Goal: Find specific page/section: Find specific page/section

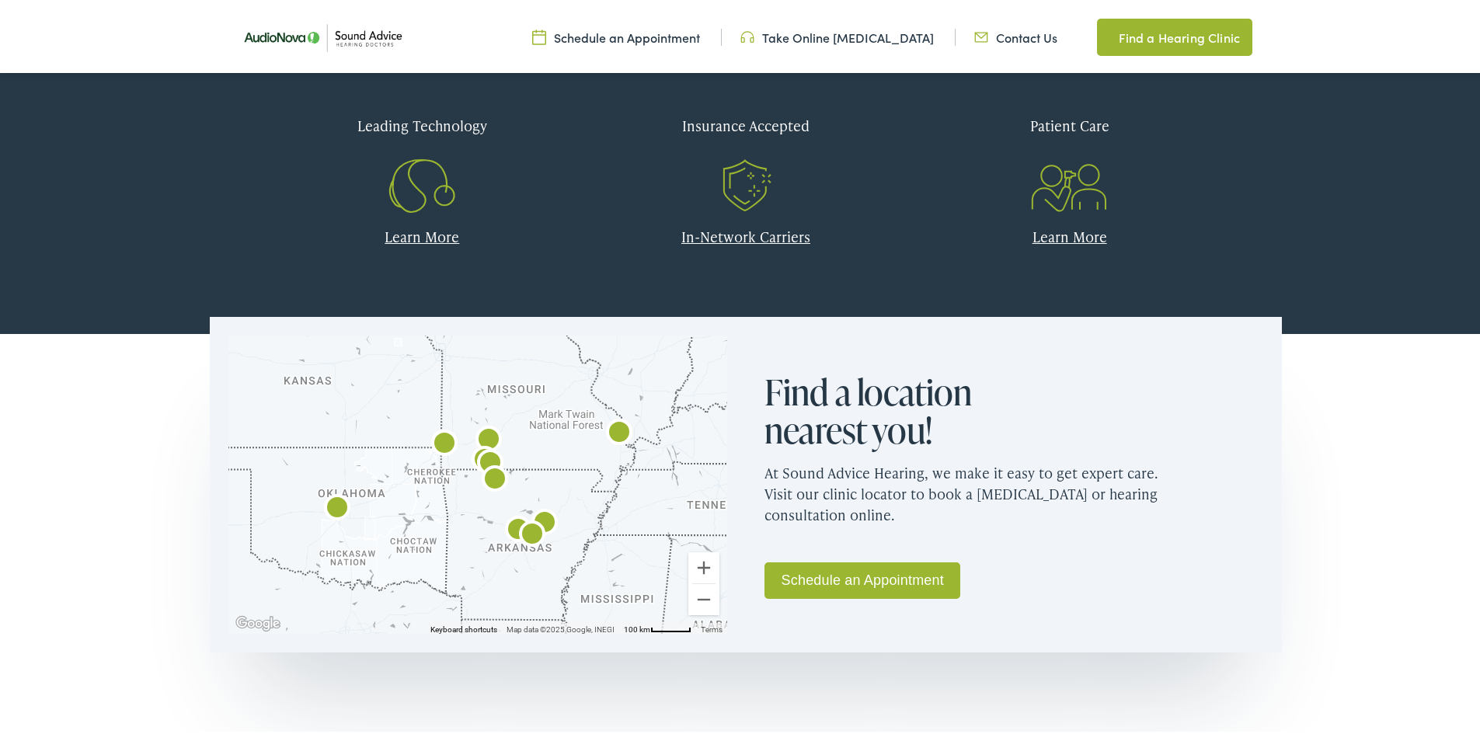
scroll to position [777, 0]
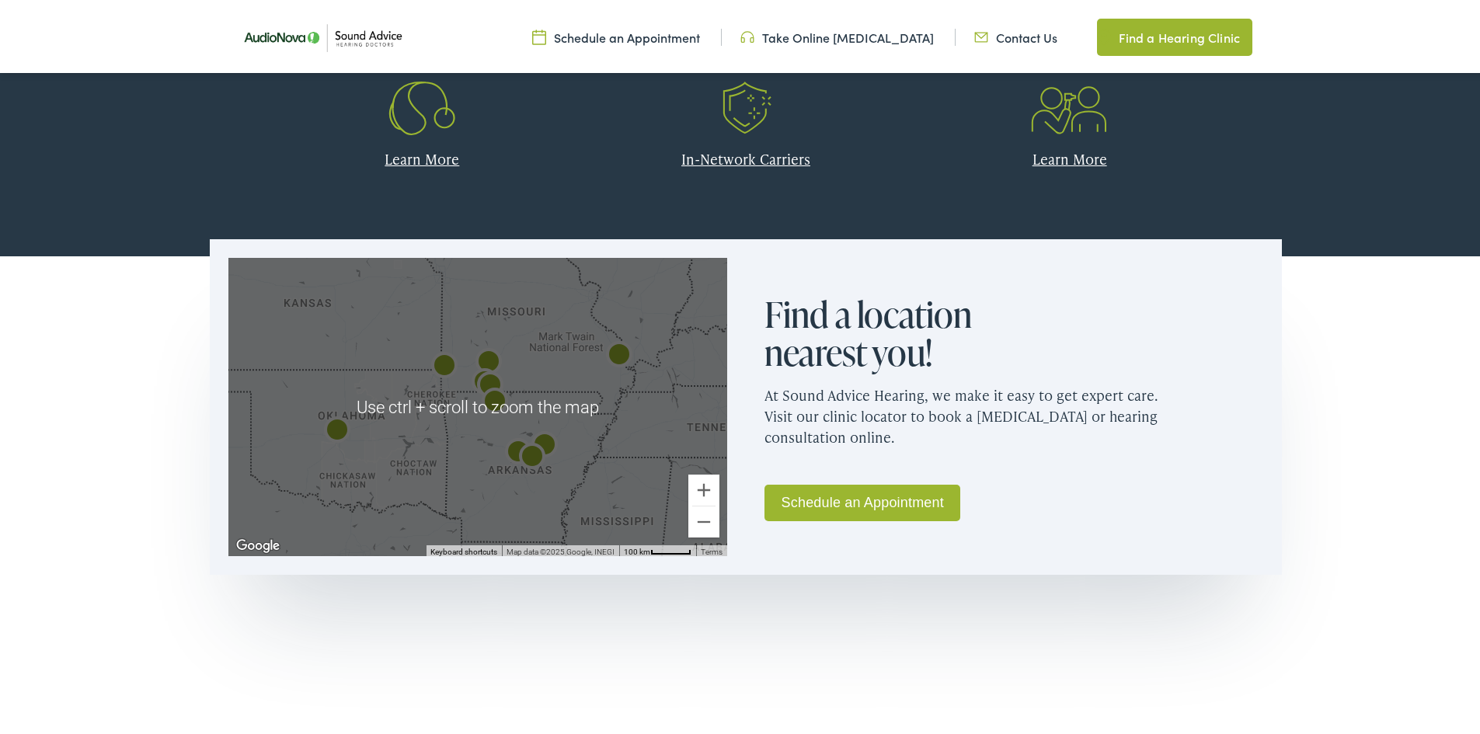
click at [483, 361] on img "Sound Advice Hearing Doctors by AudioNova" at bounding box center [490, 384] width 50 height 50
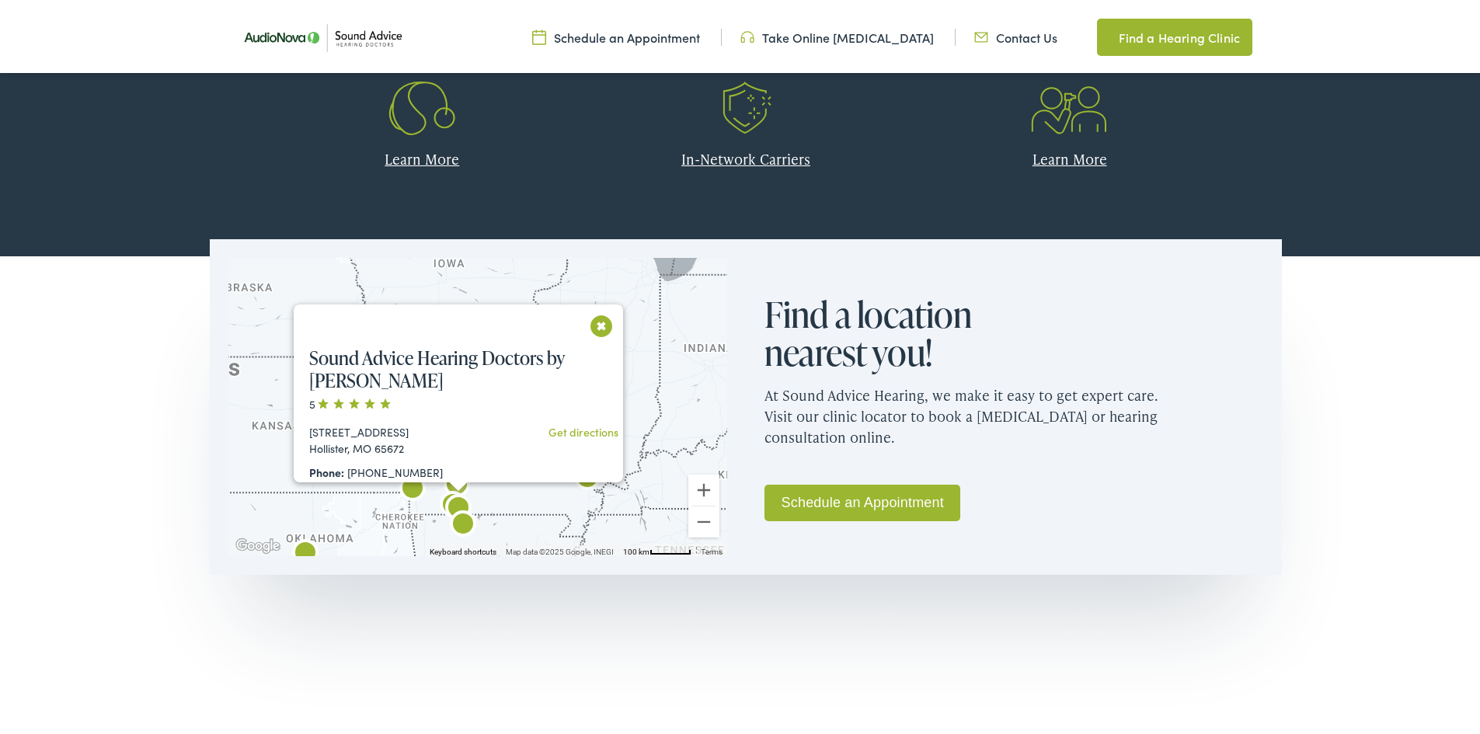
click at [607, 322] on button "Close" at bounding box center [601, 322] width 27 height 27
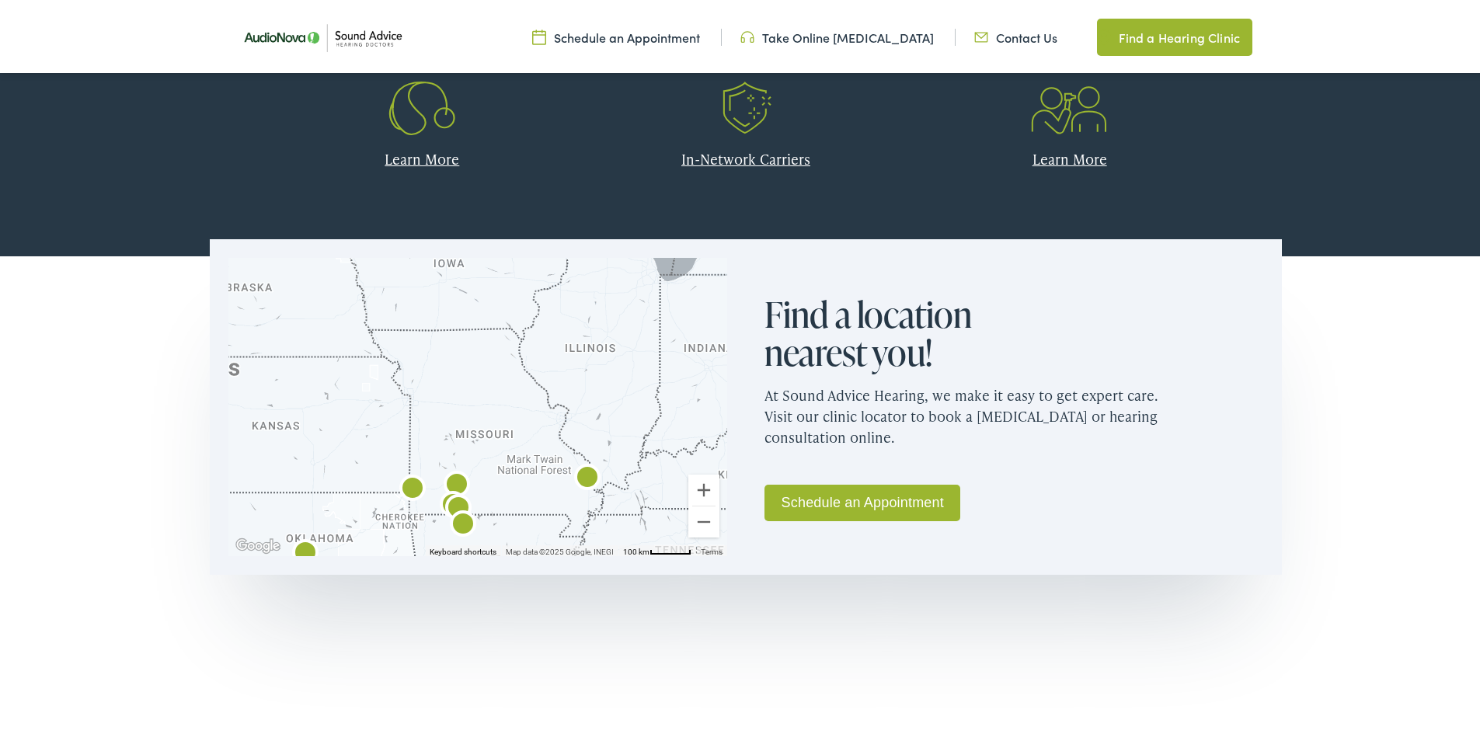
click at [451, 500] on img "AudioNova" at bounding box center [463, 523] width 50 height 50
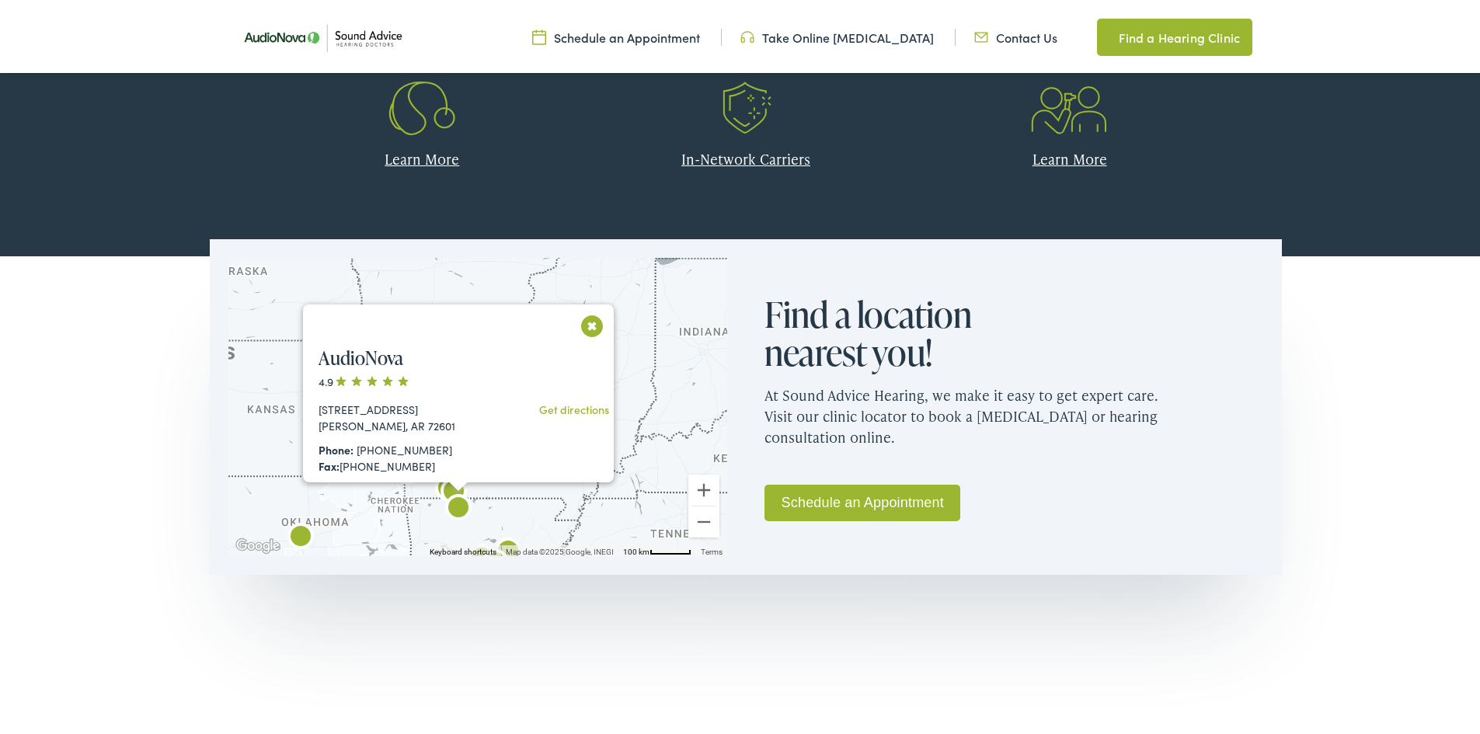
click at [584, 322] on button "Close" at bounding box center [592, 322] width 27 height 27
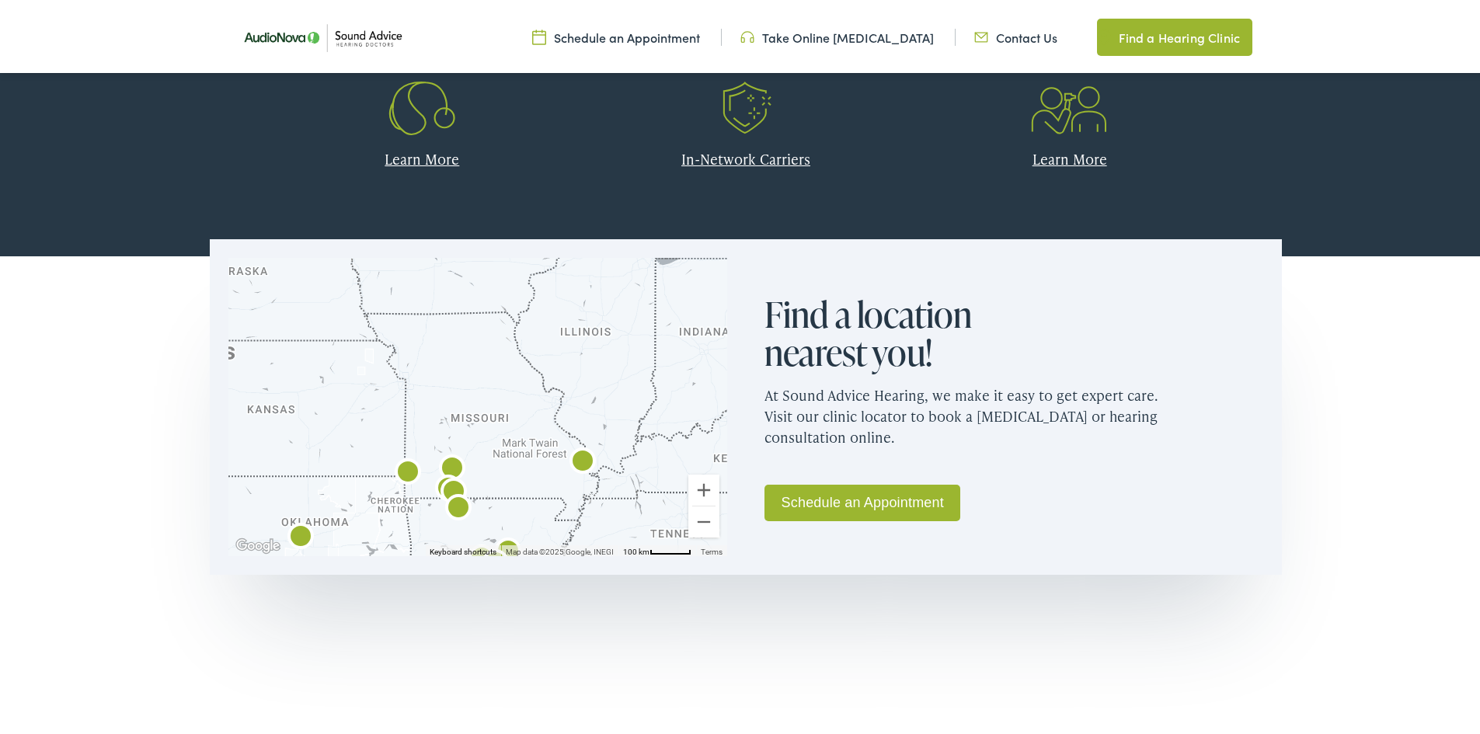
click at [440, 473] on img "Sound Advice Hearing Doctors by AudioNova" at bounding box center [454, 490] width 50 height 50
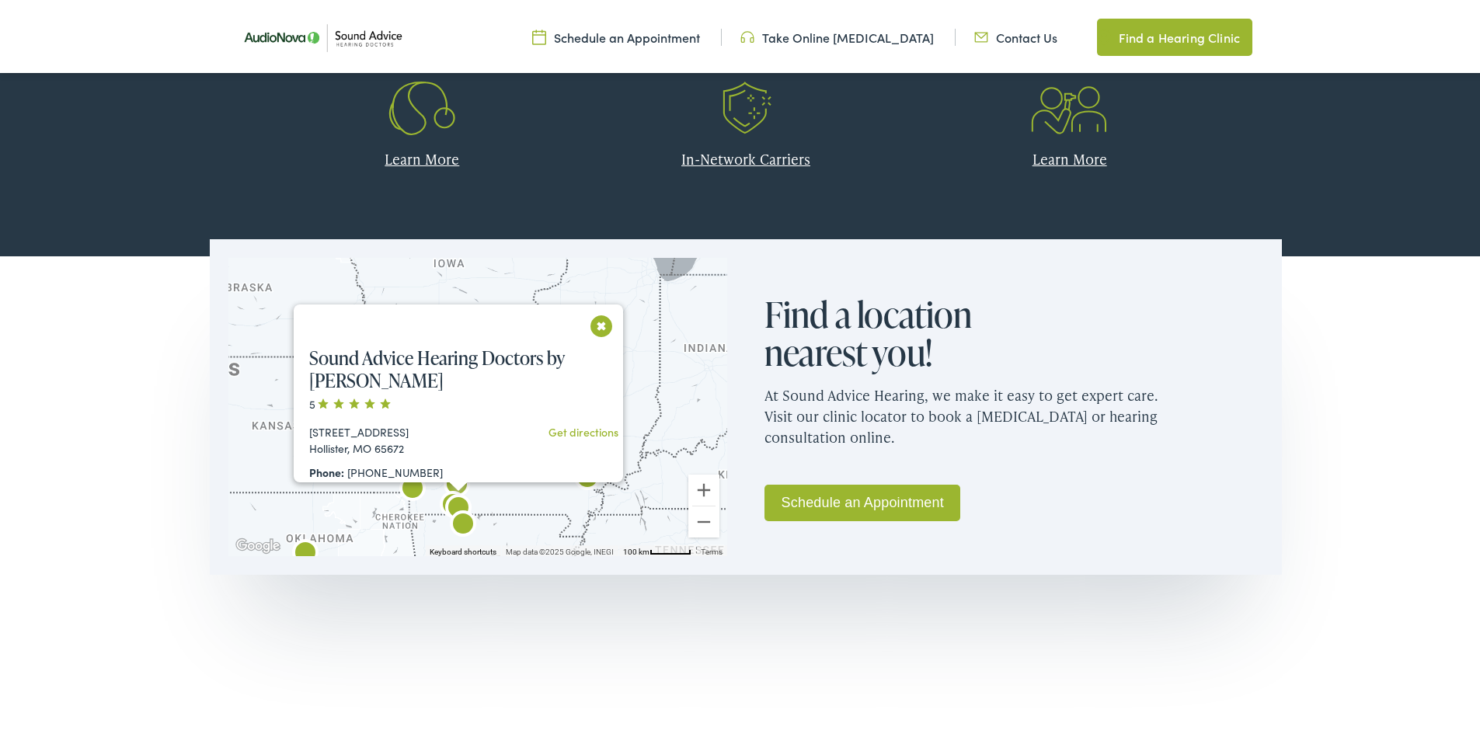
click at [604, 312] on button "Close" at bounding box center [601, 322] width 27 height 27
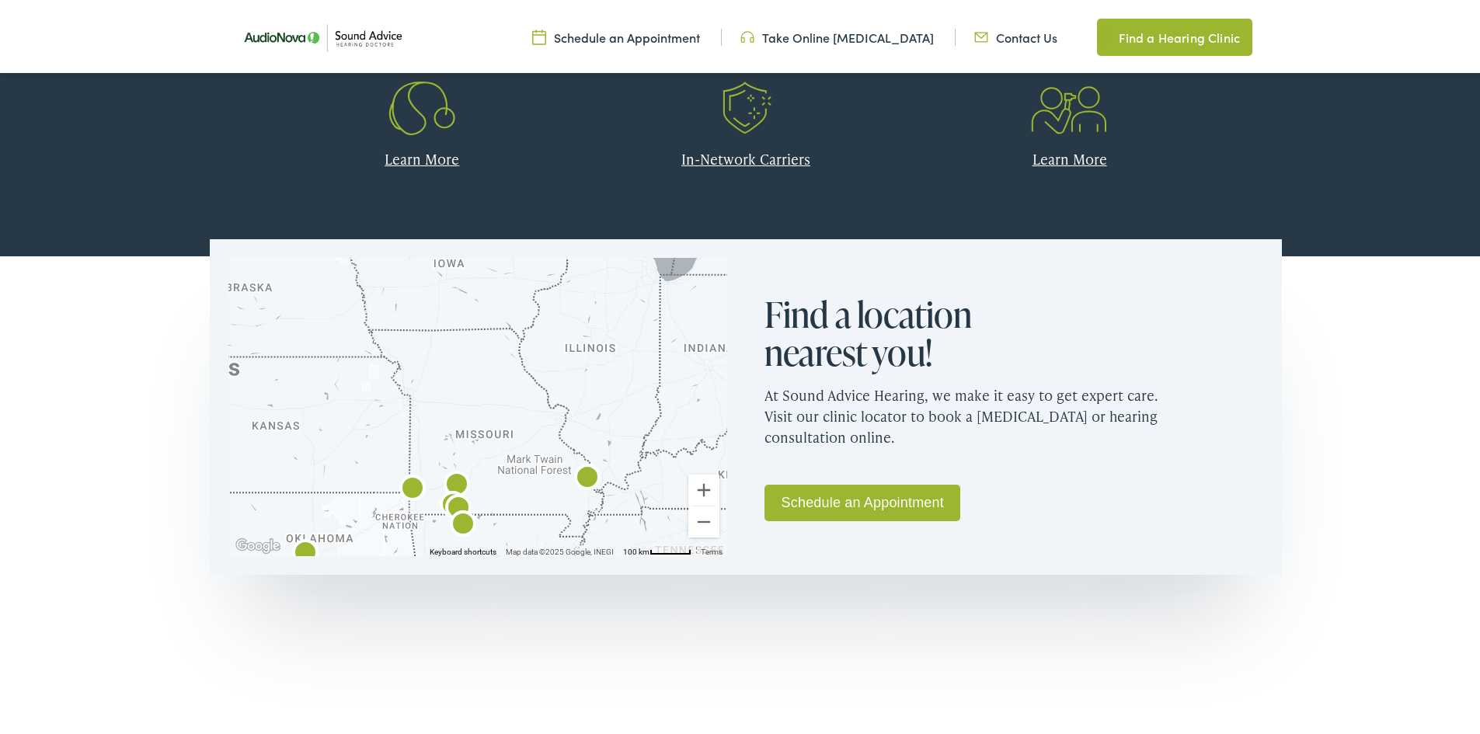
click at [482, 483] on div "To navigate, press the arrow keys." at bounding box center [477, 404] width 499 height 298
click at [482, 483] on div at bounding box center [477, 404] width 499 height 298
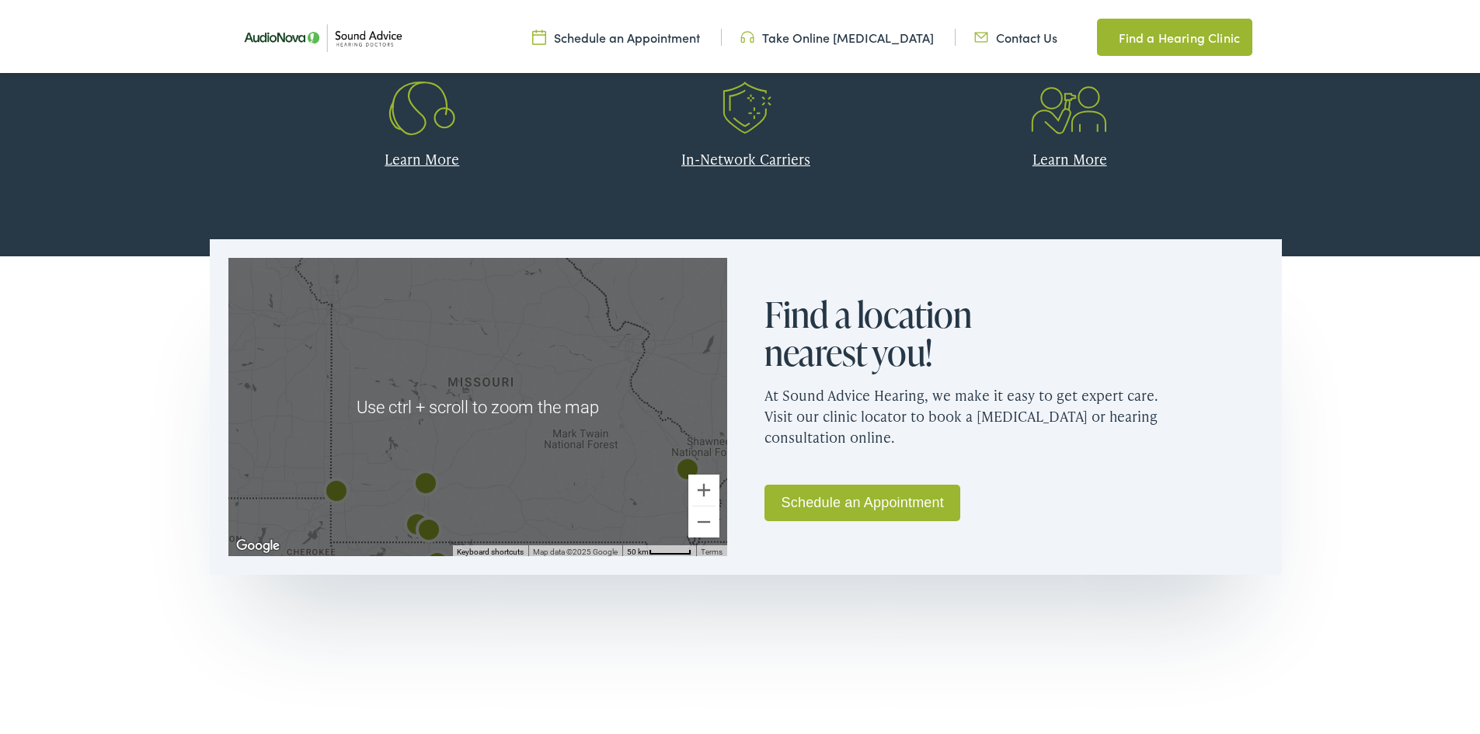
scroll to position [855, 0]
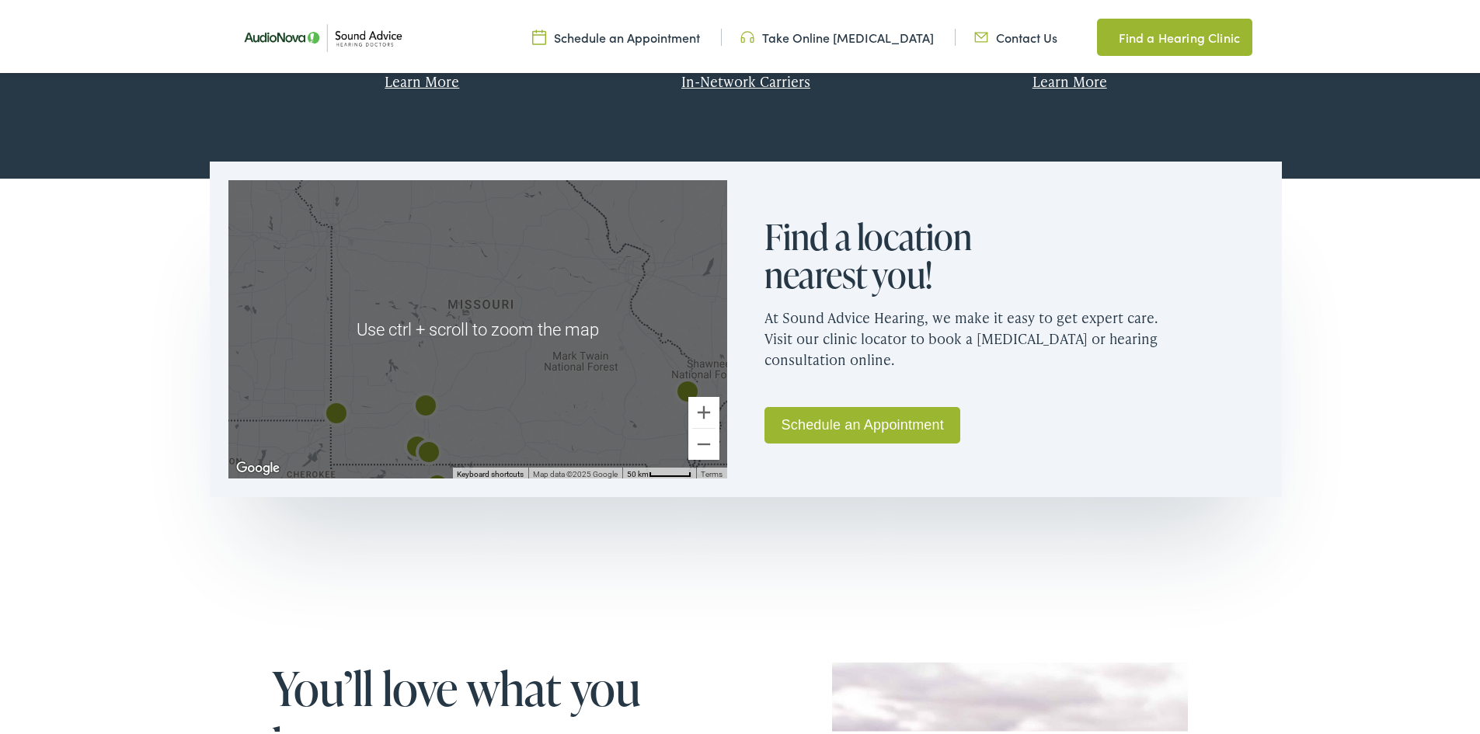
click at [406, 439] on img "Sound Advice Hearing Doctors by AudioNova" at bounding box center [429, 452] width 50 height 50
click at [406, 439] on div "[STREET_ADDRESS] Get directions Phone: [PHONE_NUMBER] Fax: [PHONE_NUMBER] [DATE…" at bounding box center [449, 497] width 343 height 197
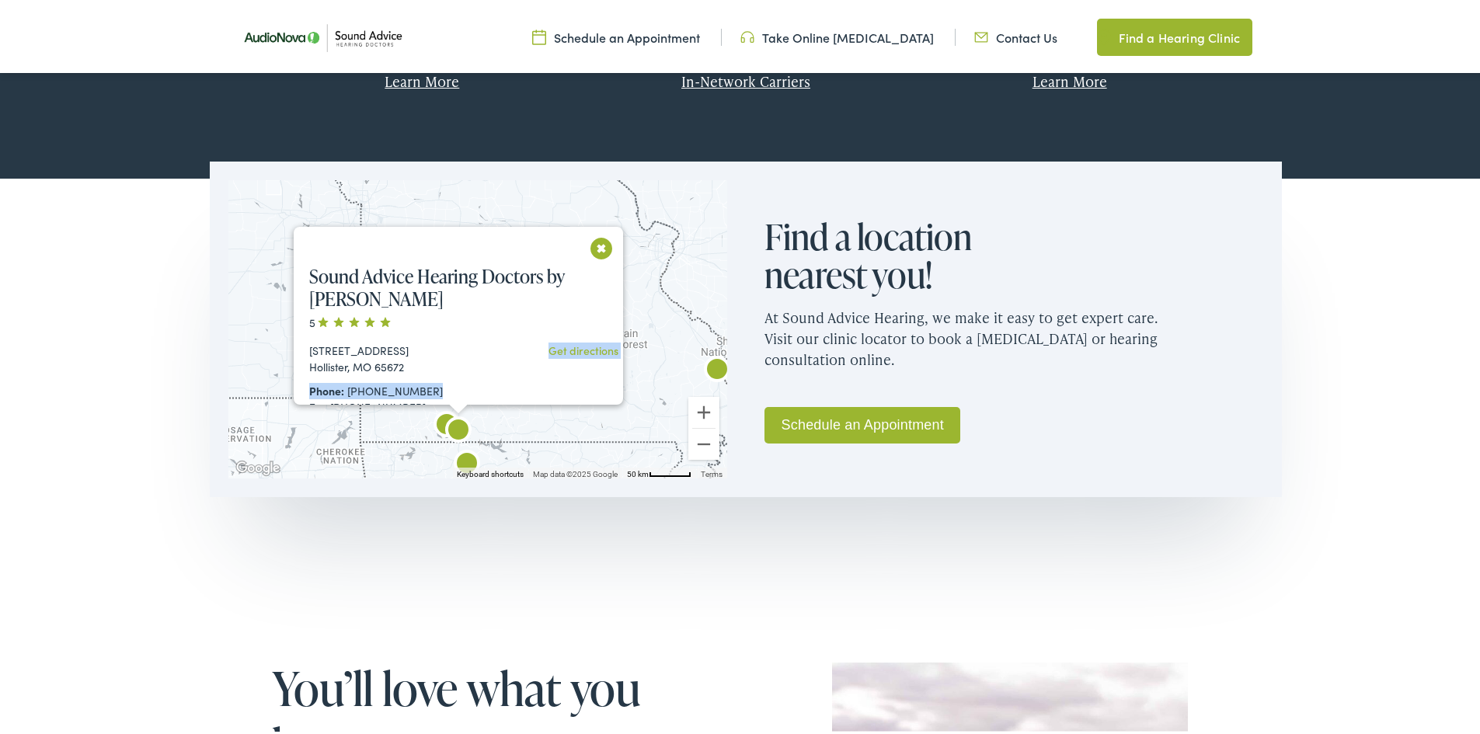
click at [604, 242] on button "Close" at bounding box center [601, 245] width 27 height 27
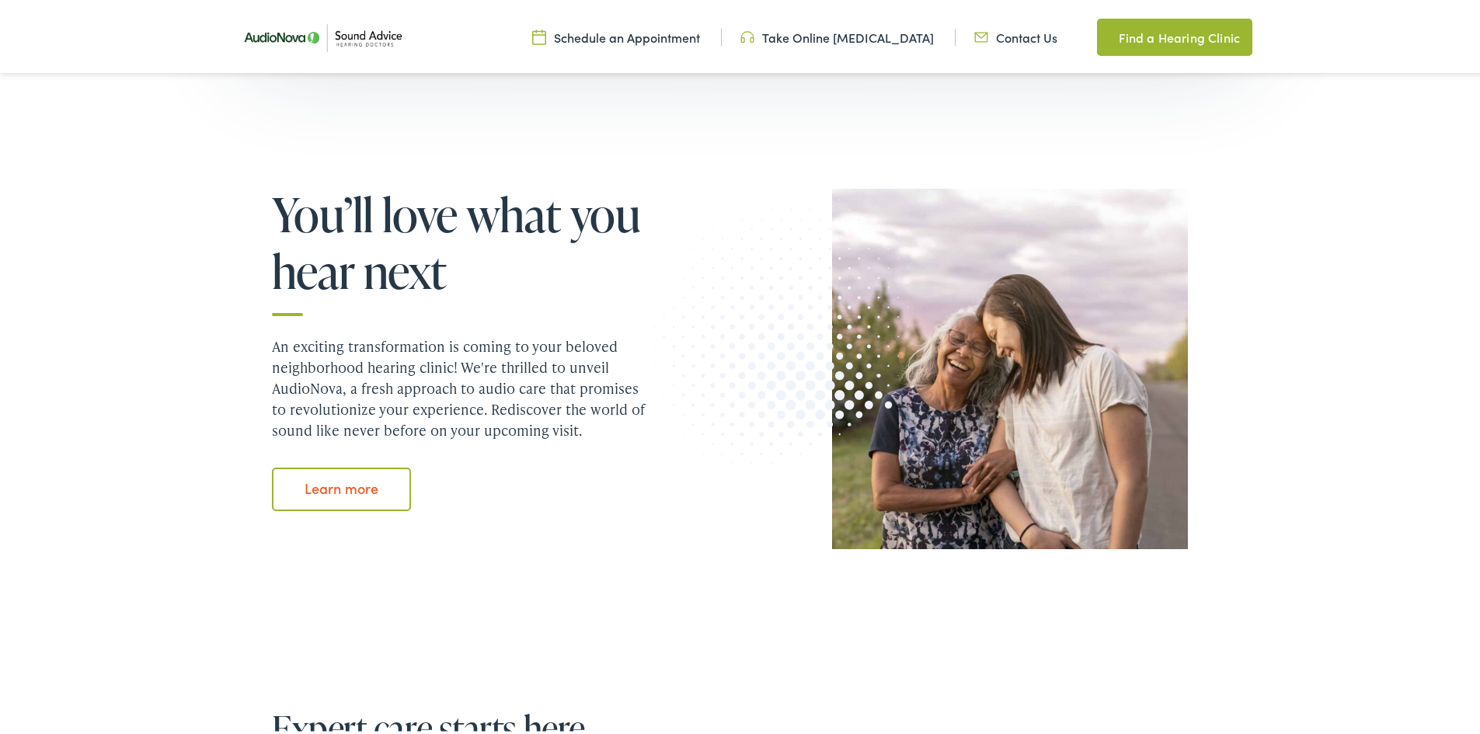
scroll to position [855, 0]
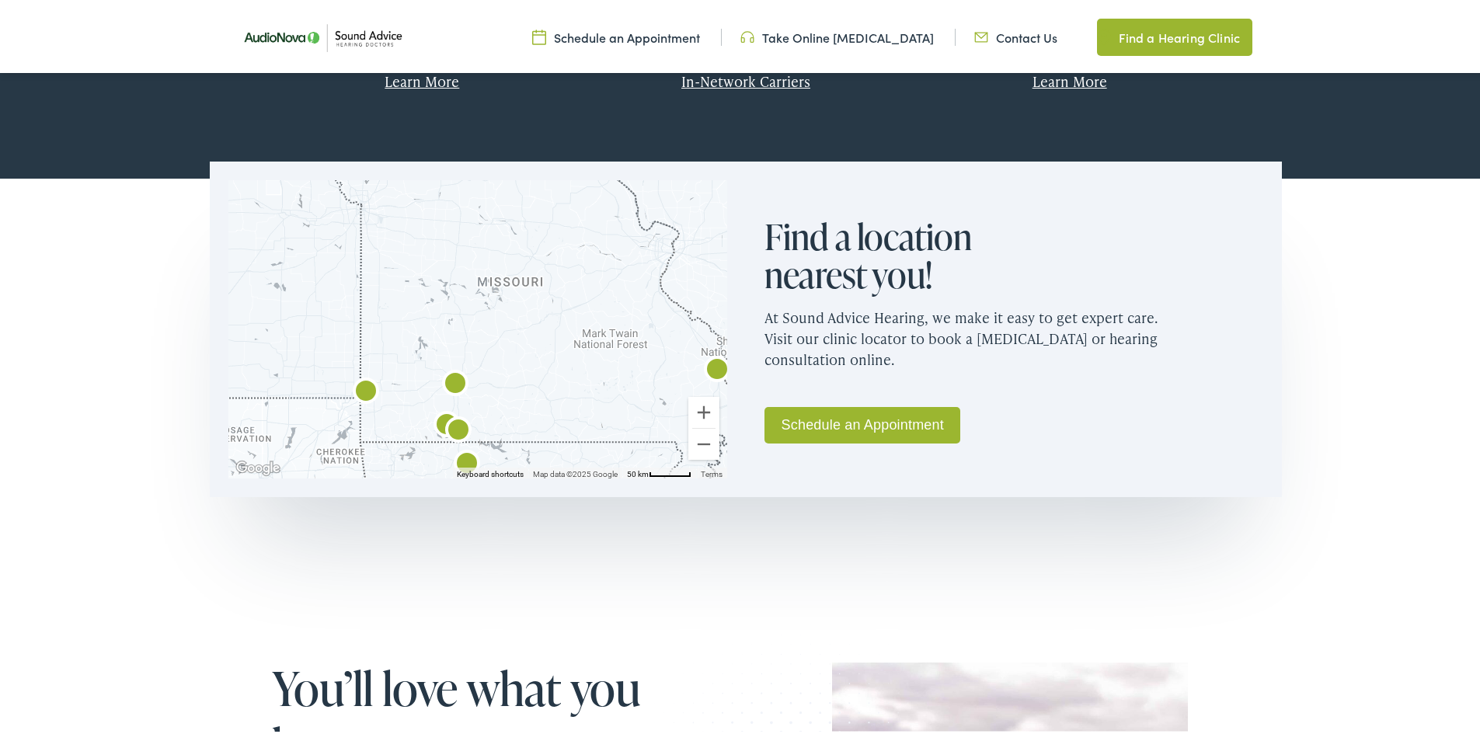
click at [455, 425] on img "Sound Advice Hearing Doctors by AudioNova" at bounding box center [459, 429] width 50 height 50
